Goal: Find specific page/section: Find specific page/section

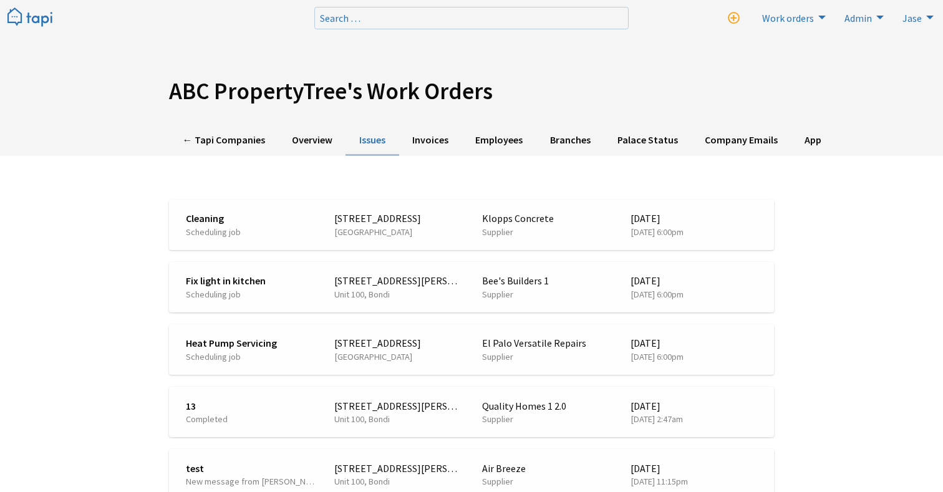
click at [46, 24] on img at bounding box center [29, 17] width 45 height 21
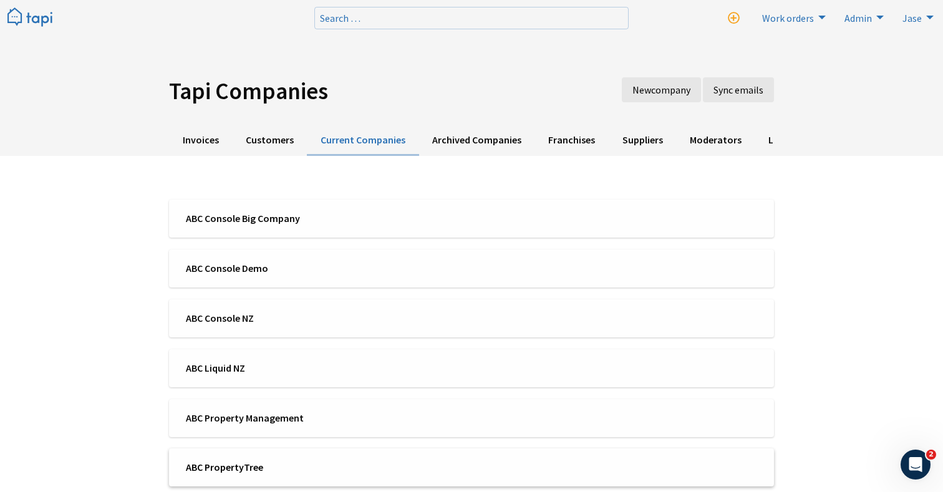
click at [242, 461] on span "ABC PropertyTree" at bounding box center [324, 467] width 277 height 14
click at [64, 290] on div "Tapi Companies New company Sync emails Invoices Customers Current Companies Arc…" at bounding box center [471, 473] width 943 height 947
